Goal: Task Accomplishment & Management: Manage account settings

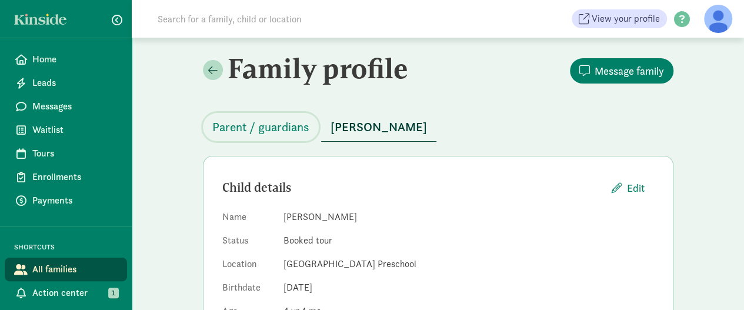
click at [241, 130] on span "Parent / guardians" at bounding box center [260, 127] width 97 height 19
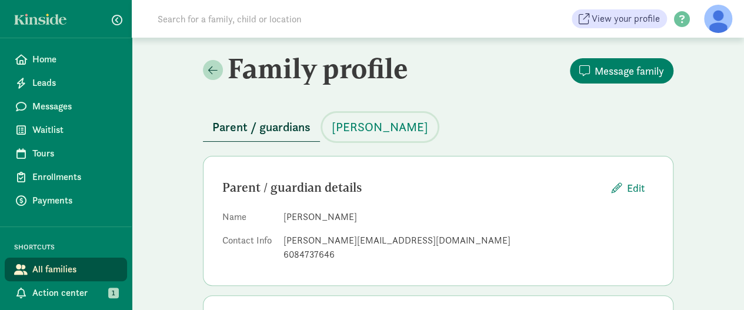
click at [360, 128] on span "[PERSON_NAME]" at bounding box center [380, 127] width 96 height 19
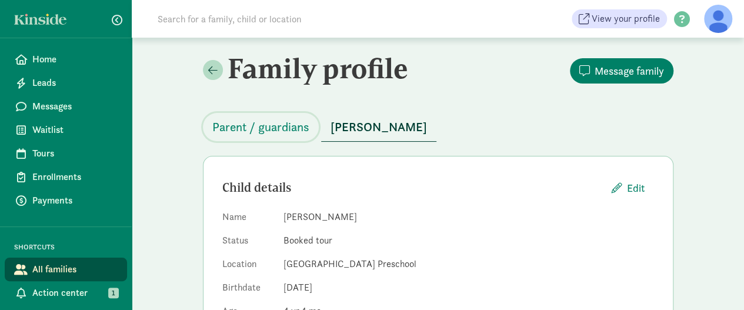
click at [235, 130] on span "Parent / guardians" at bounding box center [260, 127] width 97 height 19
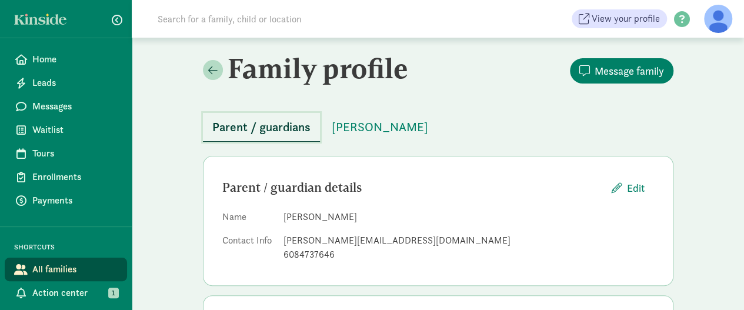
click at [244, 122] on span "Parent / guardians" at bounding box center [261, 127] width 98 height 19
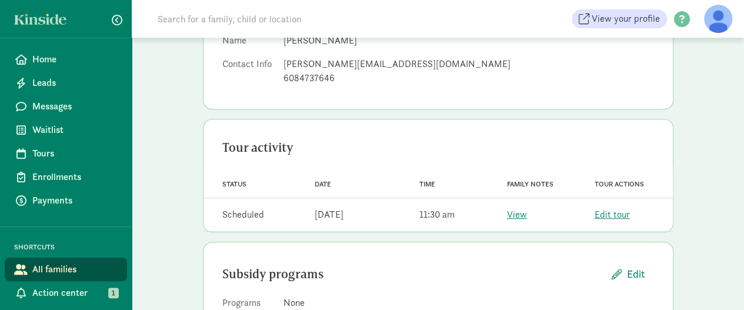
click at [521, 216] on link "View" at bounding box center [517, 214] width 20 height 12
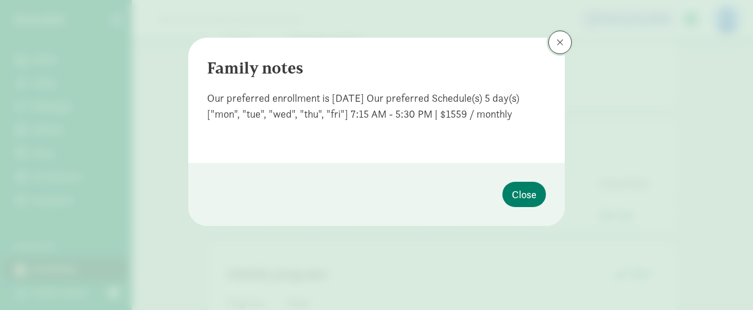
click at [561, 44] on span at bounding box center [559, 42] width 7 height 9
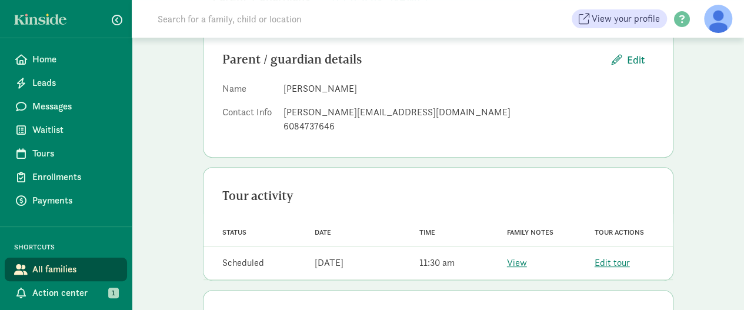
scroll to position [0, 0]
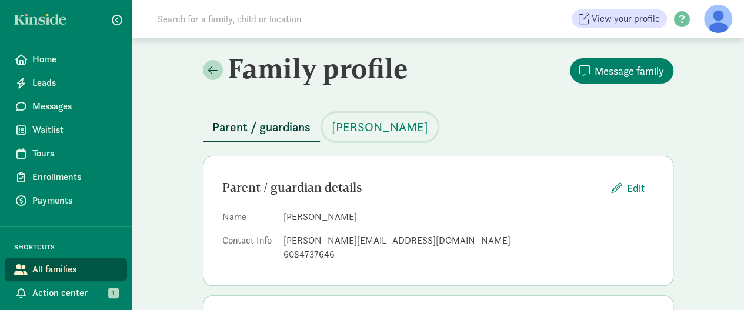
click at [358, 124] on span "Cali Richardson" at bounding box center [380, 127] width 96 height 19
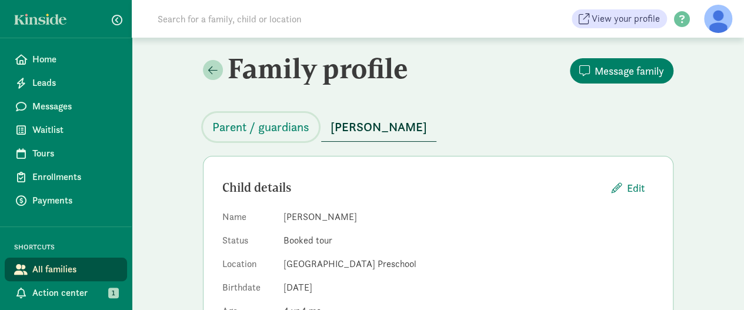
click at [279, 135] on span "Parent / guardians" at bounding box center [260, 127] width 97 height 19
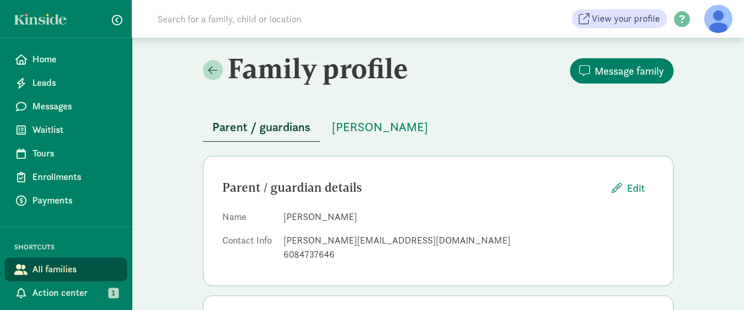
click at [59, 65] on span "Home" at bounding box center [74, 59] width 85 height 14
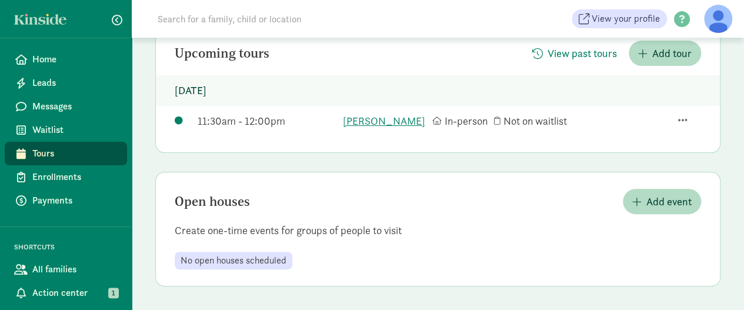
scroll to position [135, 0]
click at [46, 62] on span "Home" at bounding box center [74, 59] width 85 height 14
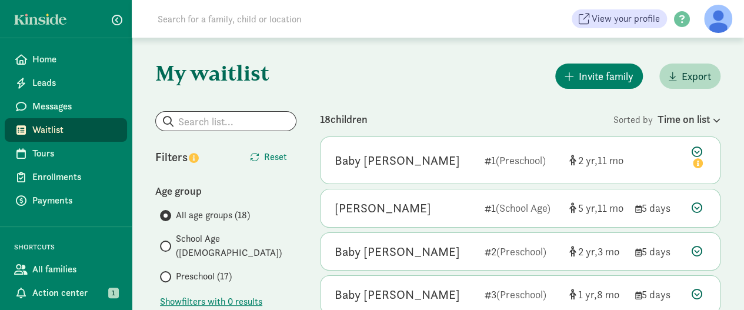
scroll to position [59, 0]
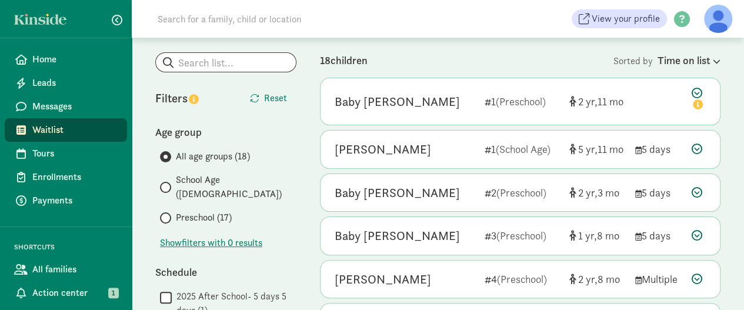
click at [695, 146] on icon at bounding box center [697, 148] width 11 height 11
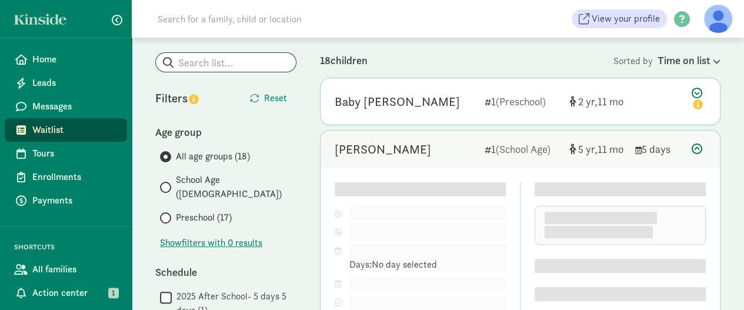
click at [459, 58] on div "18 children" at bounding box center [466, 60] width 293 height 16
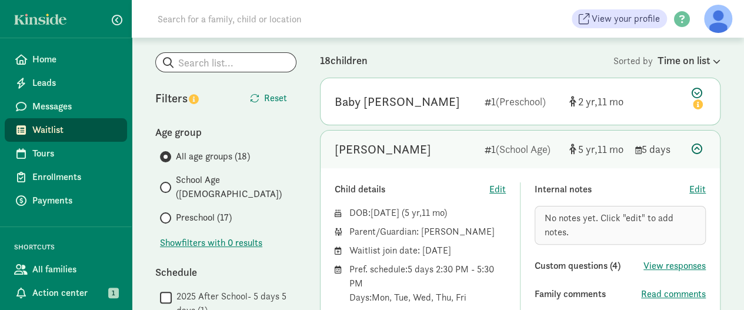
click at [702, 144] on div at bounding box center [699, 149] width 14 height 16
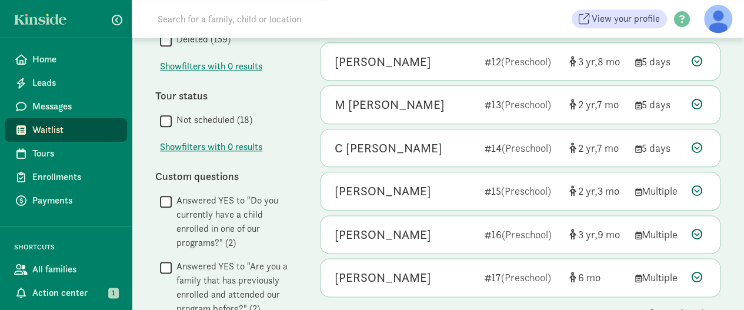
scroll to position [647, 0]
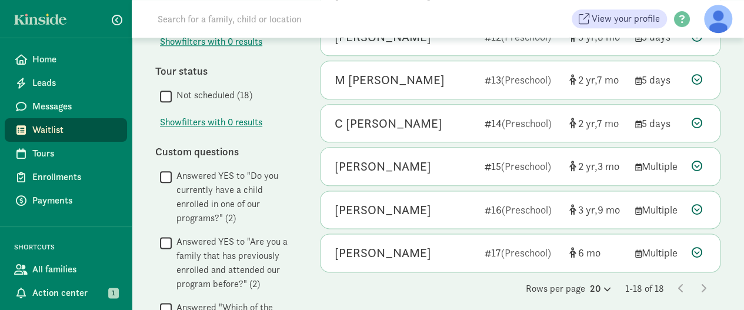
click at [411, 203] on div "[PERSON_NAME]" at bounding box center [383, 210] width 96 height 19
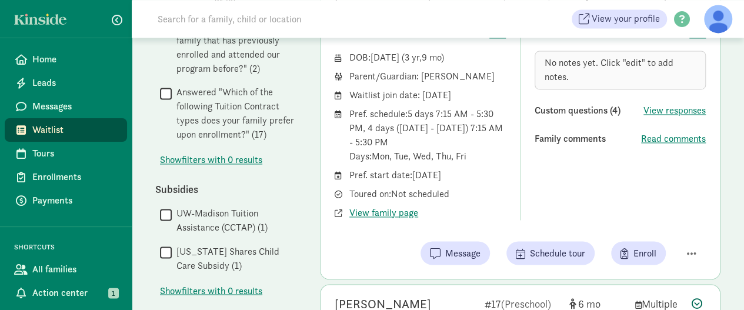
scroll to position [797, 0]
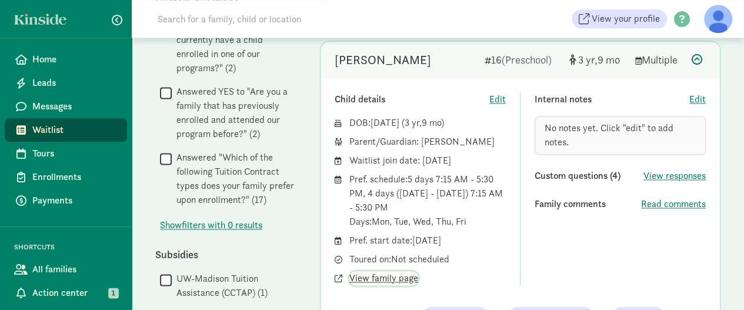
click at [379, 273] on span "View family page" at bounding box center [383, 278] width 69 height 14
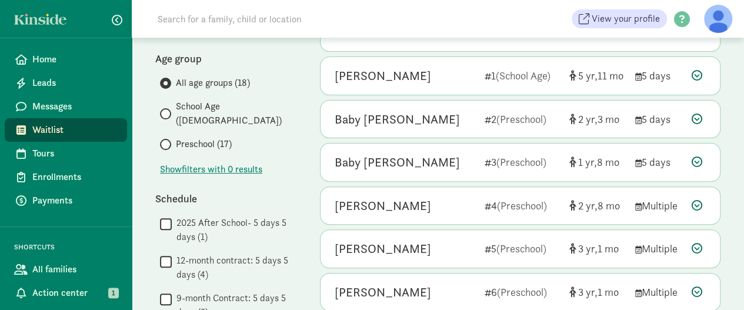
scroll to position [0, 0]
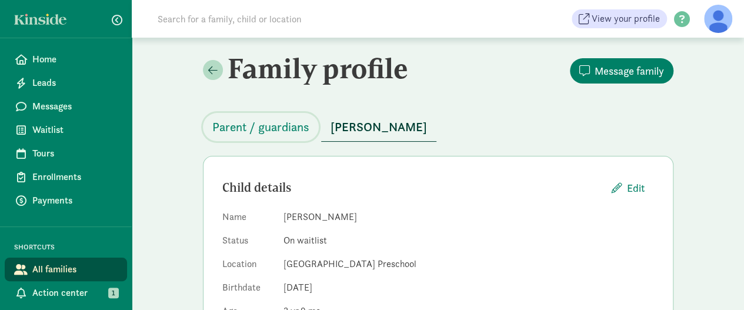
click at [263, 130] on span "Parent / guardians" at bounding box center [260, 127] width 97 height 19
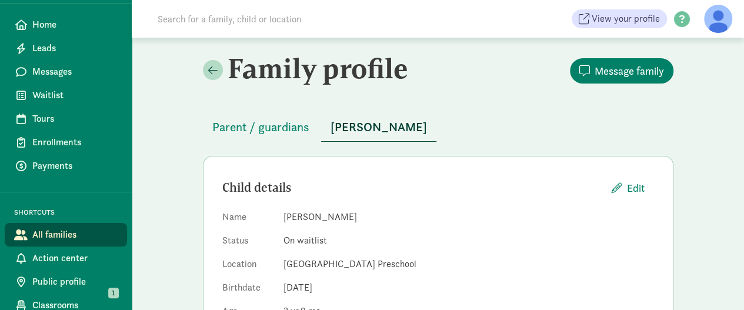
scroll to position [65, 0]
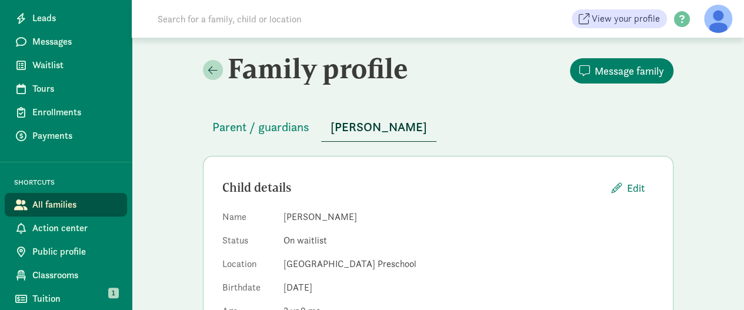
click at [44, 206] on span "All families" at bounding box center [74, 205] width 85 height 14
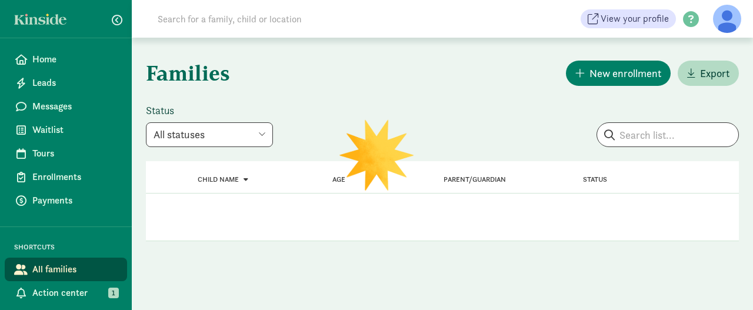
click at [41, 58] on span "Home" at bounding box center [74, 59] width 85 height 14
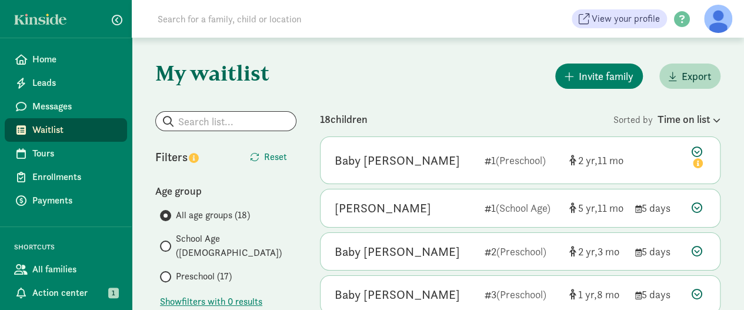
scroll to position [59, 0]
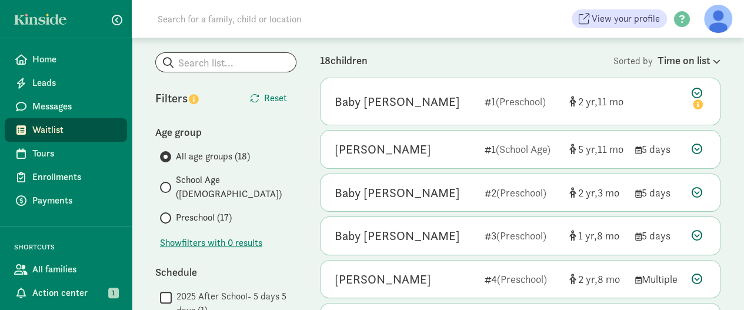
click at [695, 190] on icon at bounding box center [697, 192] width 11 height 11
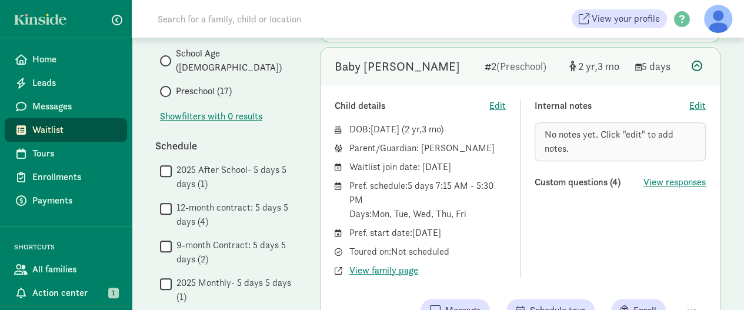
scroll to position [118, 0]
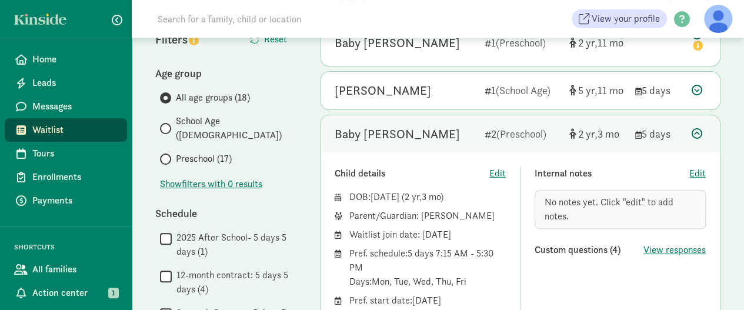
click at [696, 132] on icon at bounding box center [697, 133] width 11 height 11
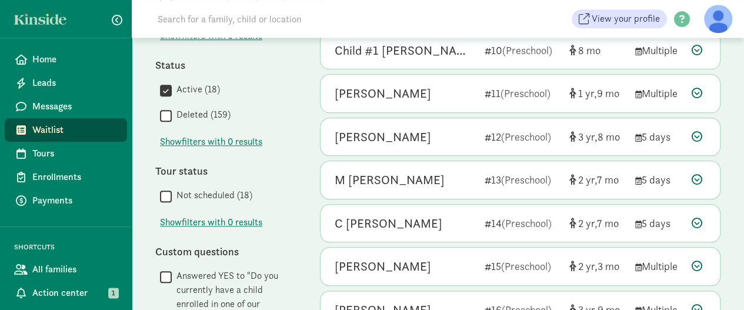
scroll to position [529, 0]
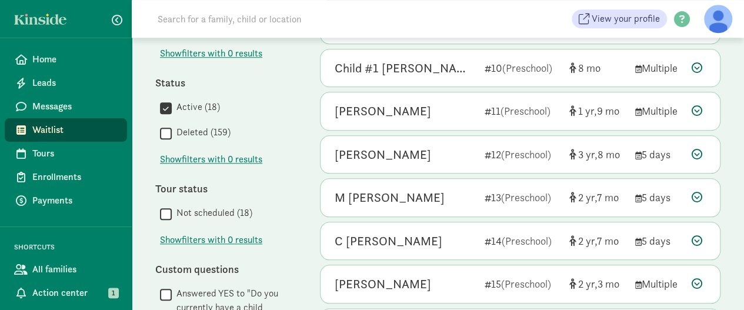
click at [361, 235] on div "C [PERSON_NAME]" at bounding box center [389, 241] width 108 height 19
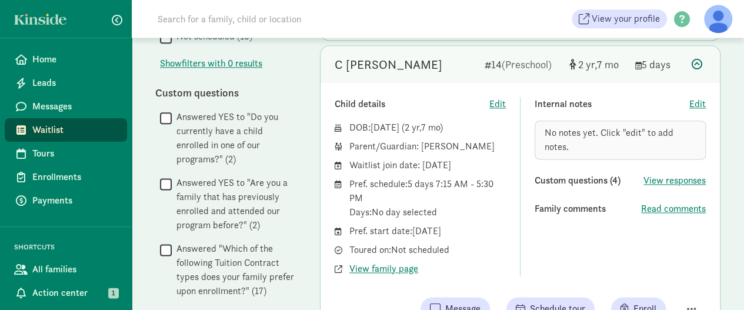
scroll to position [588, 0]
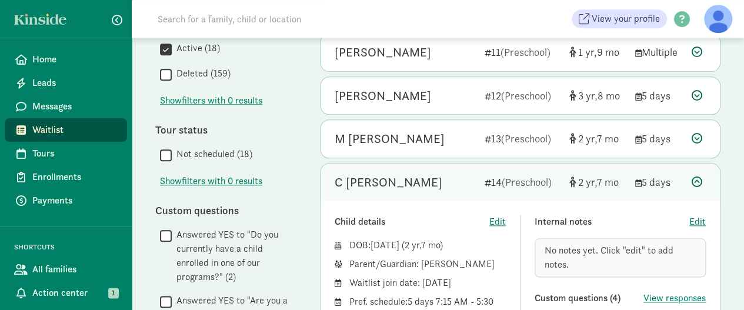
click at [512, 135] on span "(Preschool)" at bounding box center [526, 139] width 50 height 14
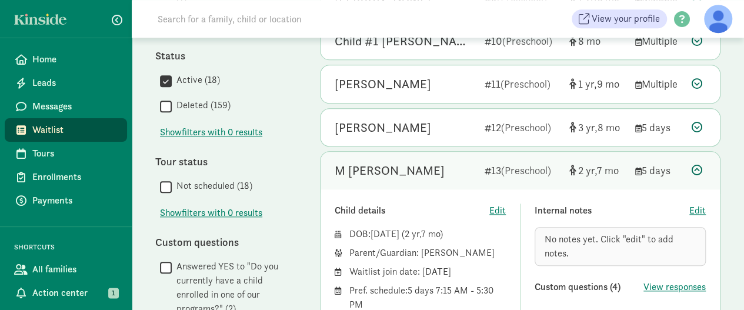
scroll to position [529, 0]
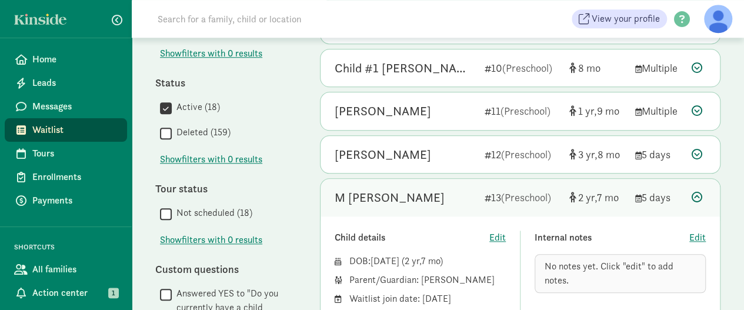
click at [514, 151] on span "(Preschool)" at bounding box center [526, 155] width 50 height 14
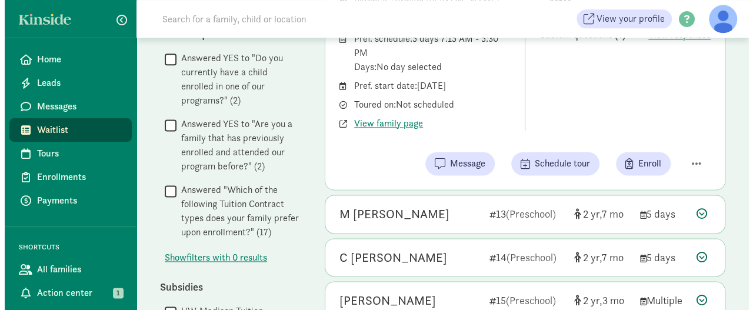
scroll to position [706, 0]
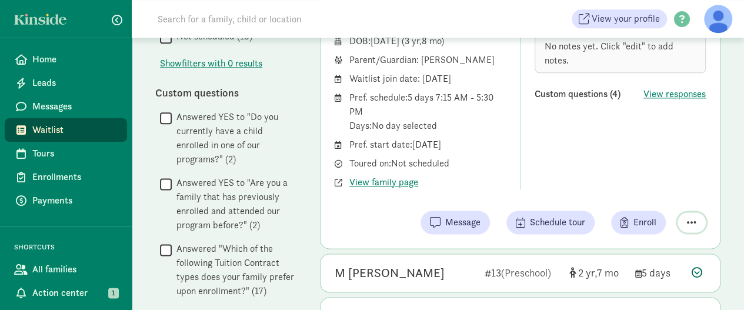
click at [693, 217] on span "button" at bounding box center [691, 222] width 9 height 11
click at [634, 189] on div "Remove from list" at bounding box center [650, 192] width 91 height 14
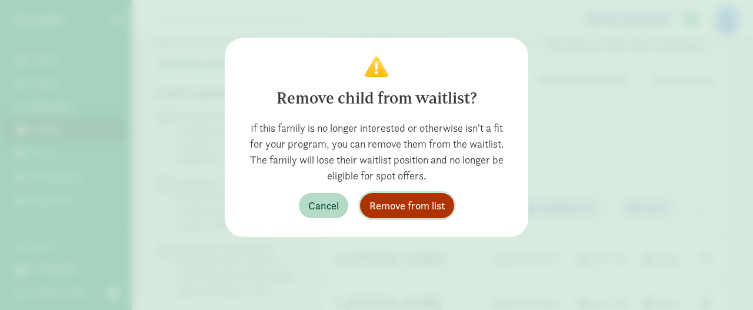
click at [440, 208] on span "Remove from list" at bounding box center [406, 206] width 75 height 16
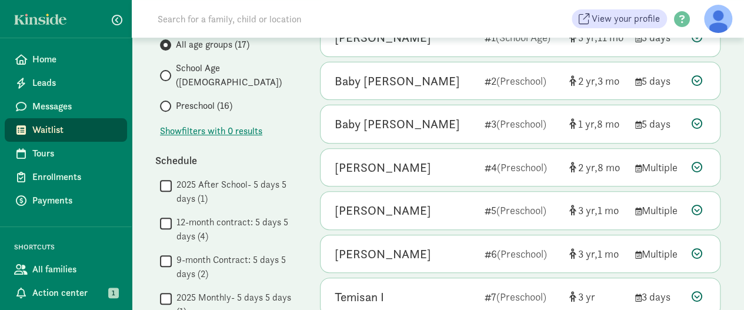
scroll to position [188, 0]
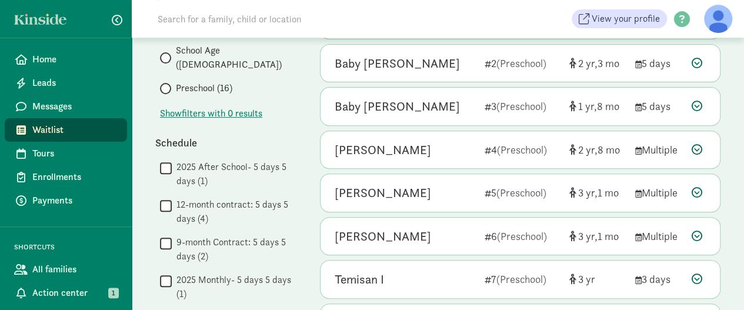
click at [426, 149] on div "[PERSON_NAME]" at bounding box center [383, 150] width 96 height 19
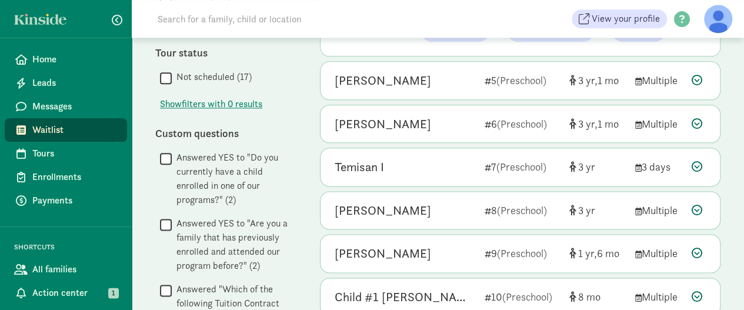
scroll to position [647, 0]
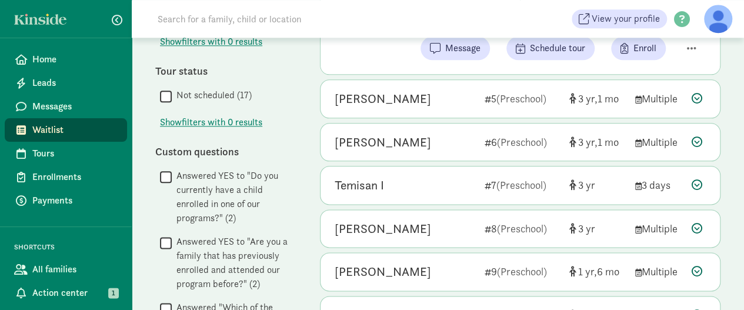
click at [412, 141] on div "[PERSON_NAME]" at bounding box center [383, 142] width 96 height 19
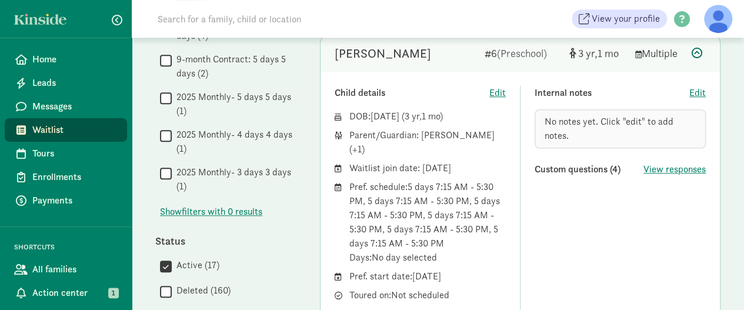
scroll to position [353, 0]
